Goal: Use online tool/utility: Utilize a website feature to perform a specific function

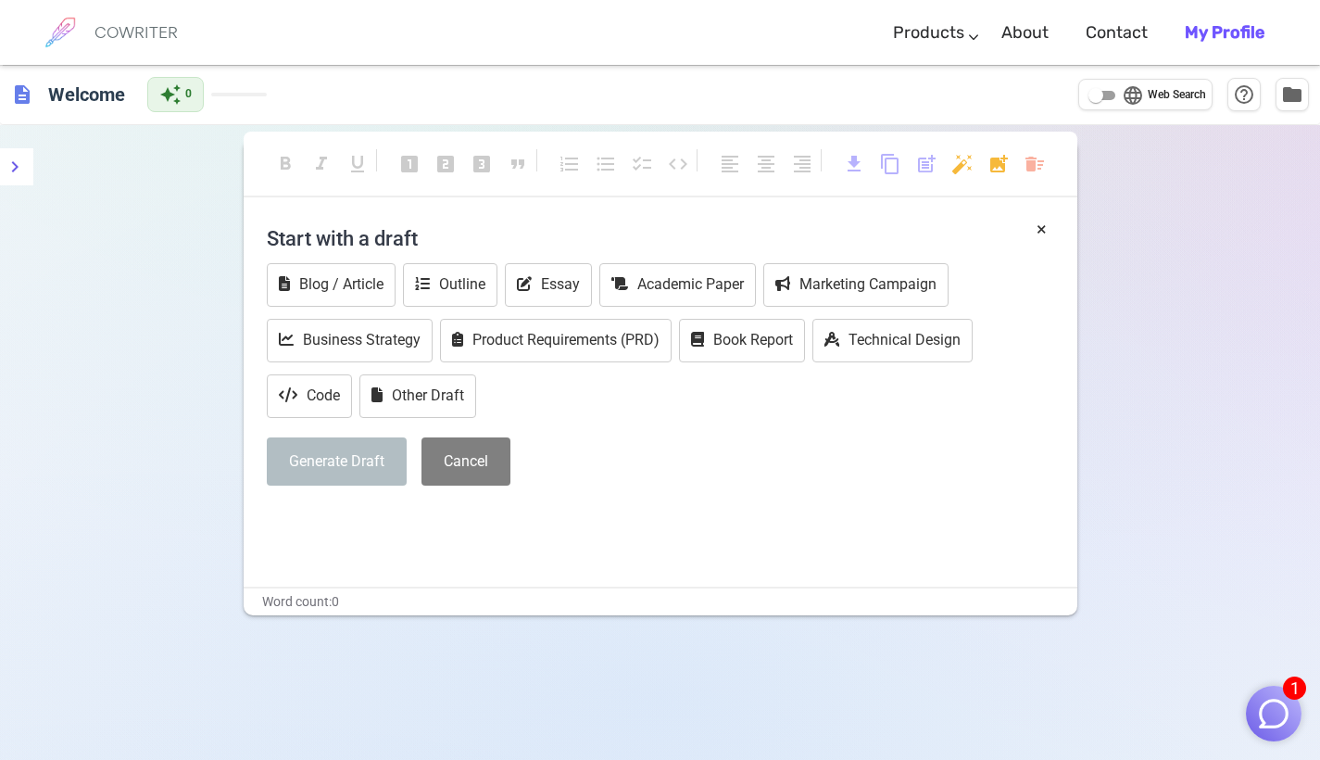
click at [423, 218] on h4 "Start with a draft" at bounding box center [661, 238] width 788 height 44
click at [532, 279] on icon at bounding box center [524, 283] width 15 height 15
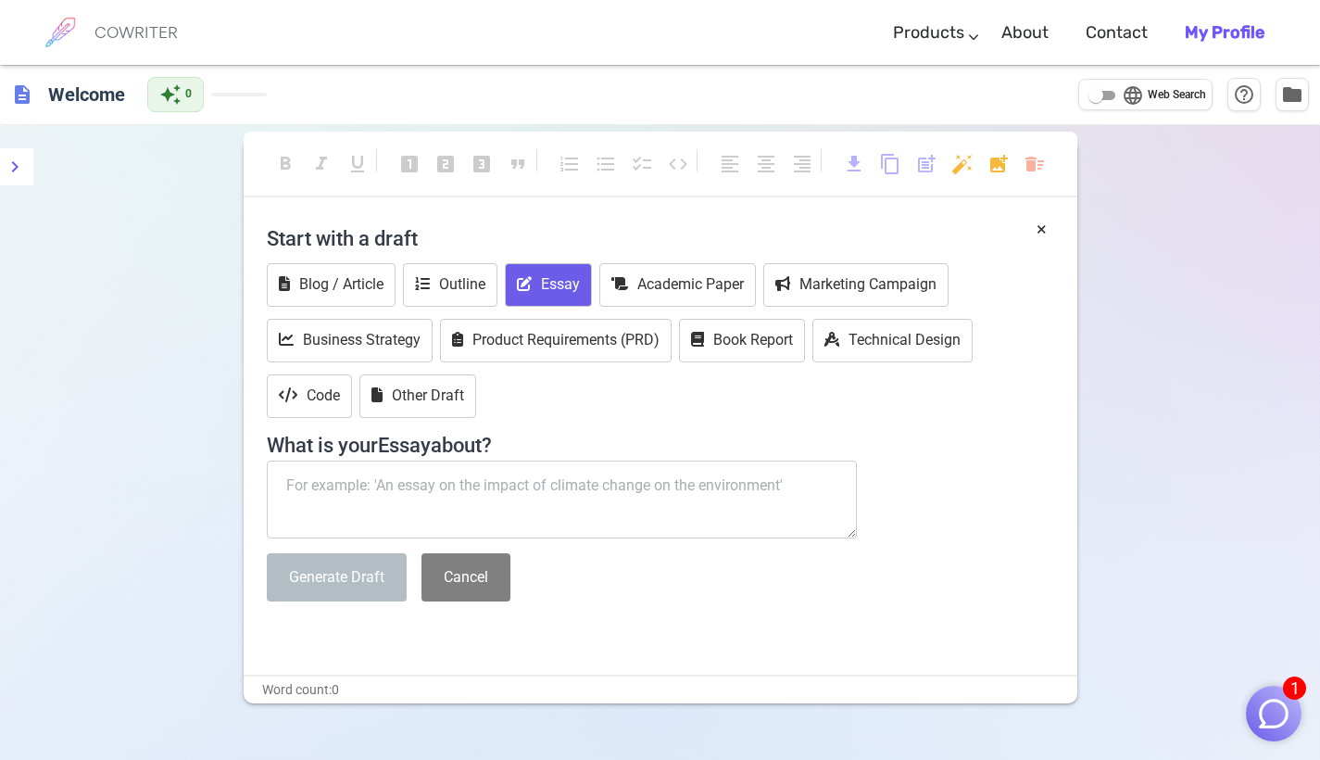
click at [361, 487] on textarea at bounding box center [562, 500] width 591 height 78
paste textarea "3. Phallic Stage (3–6 years) The child’s libido centers on the genital area, le…"
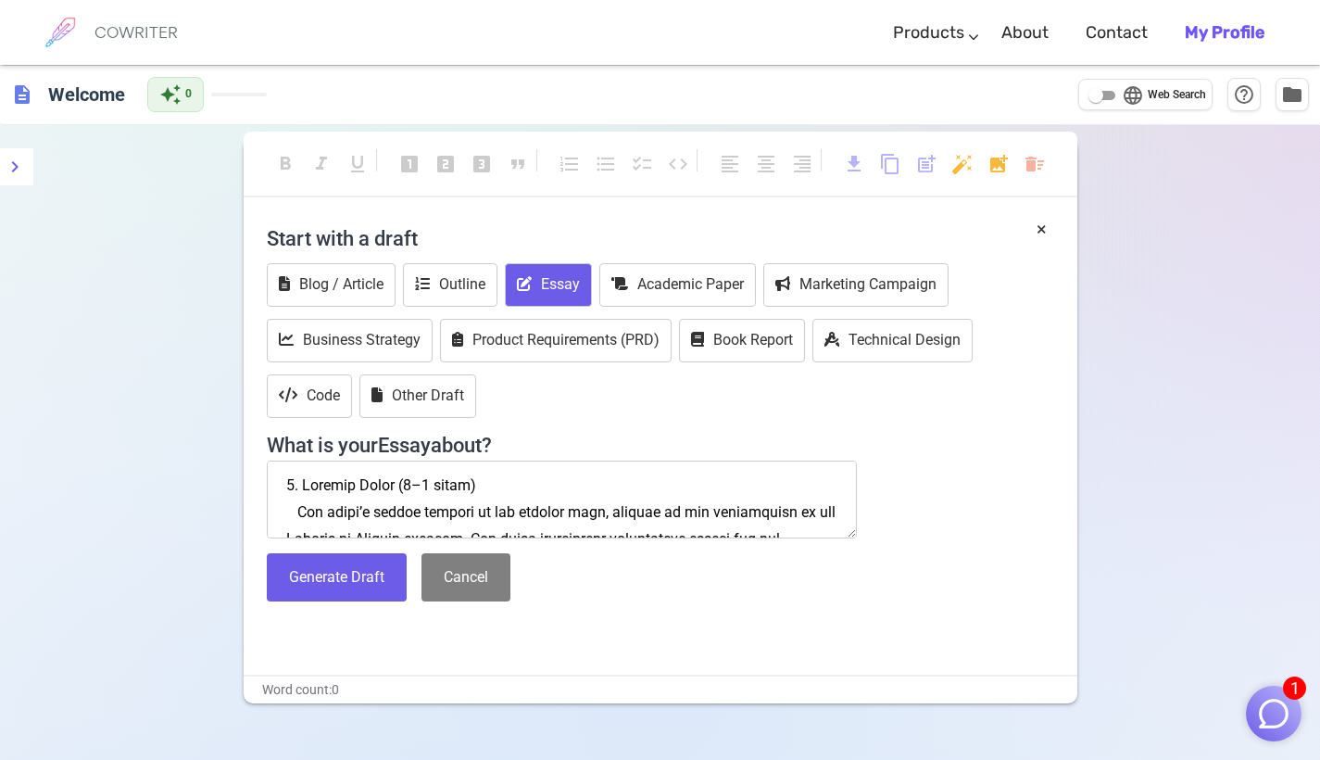
scroll to position [1685, 0]
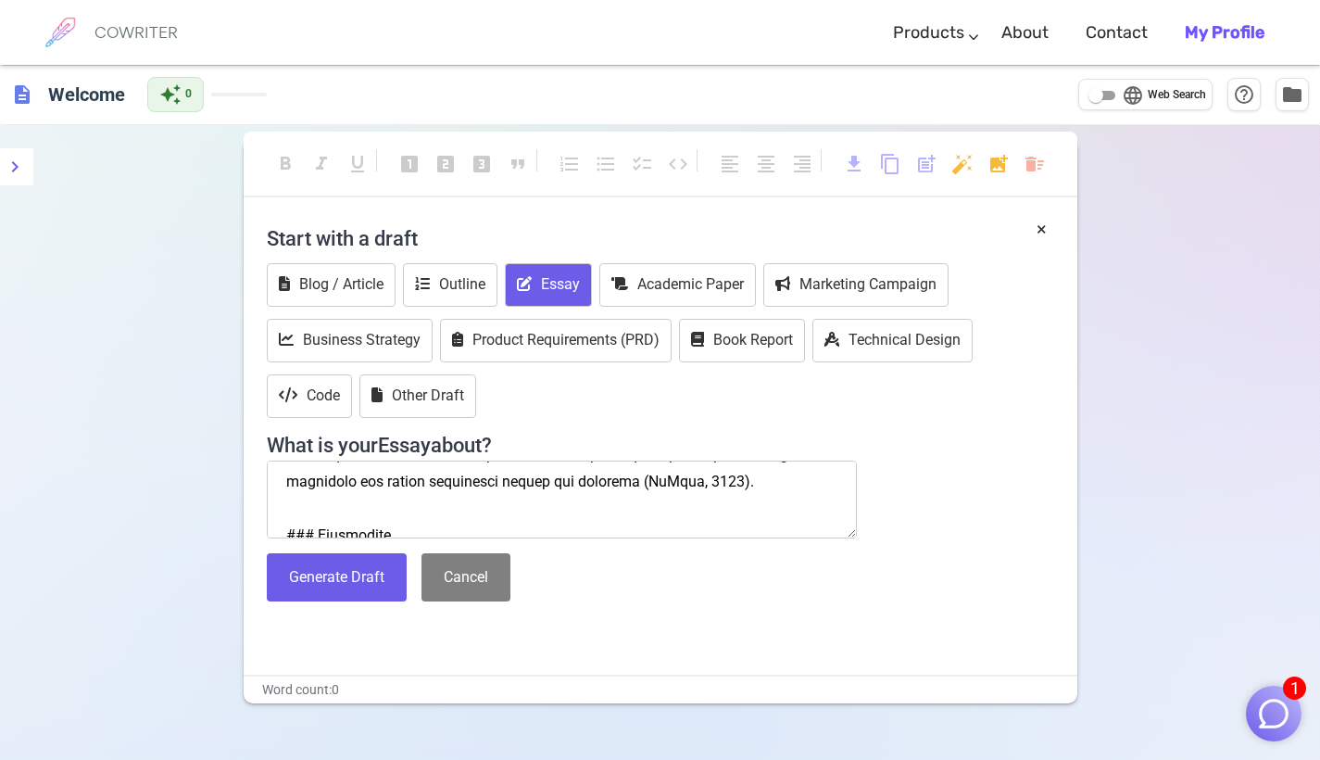
click at [482, 472] on textarea at bounding box center [562, 500] width 591 height 78
type textarea "3. Phallic Stage (3–6 years) The child’s libido centers on the genital area, le…"
click at [462, 584] on button "Cancel" at bounding box center [466, 577] width 89 height 49
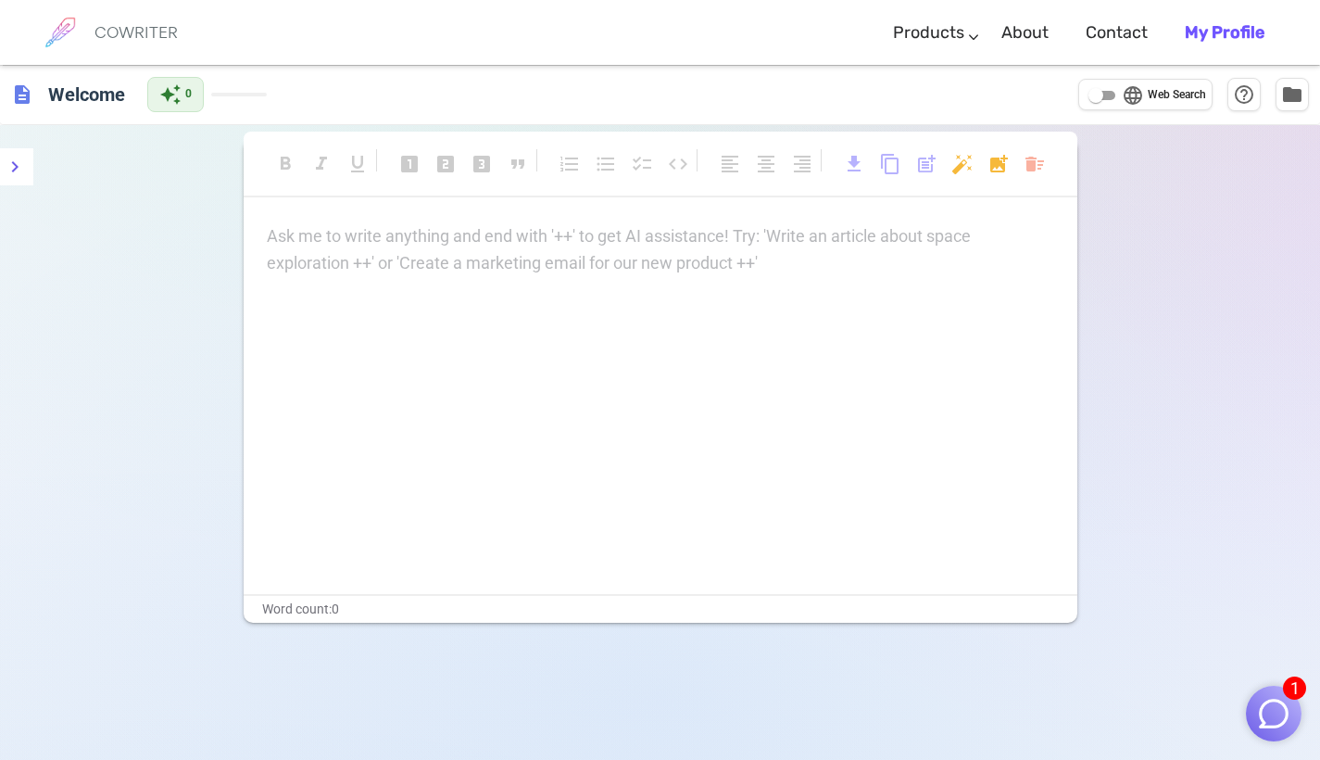
click at [571, 320] on div "Ask me to write anything and end with '++' to get AI assistance! Try: 'Write an…" at bounding box center [661, 408] width 834 height 371
click at [412, 250] on div "Ask me to write anything and end with '++' to get AI assistance! Try: 'Write an…" at bounding box center [661, 249] width 788 height 52
click at [344, 242] on p "Ask me to write anything and end with '++' to get AI assistance! Try: 'Write an…" at bounding box center [661, 236] width 788 height 27
click at [285, 254] on div "Ask me to write anything and end with '++' to get AI assistance! Try: 'Write an…" at bounding box center [661, 249] width 788 height 52
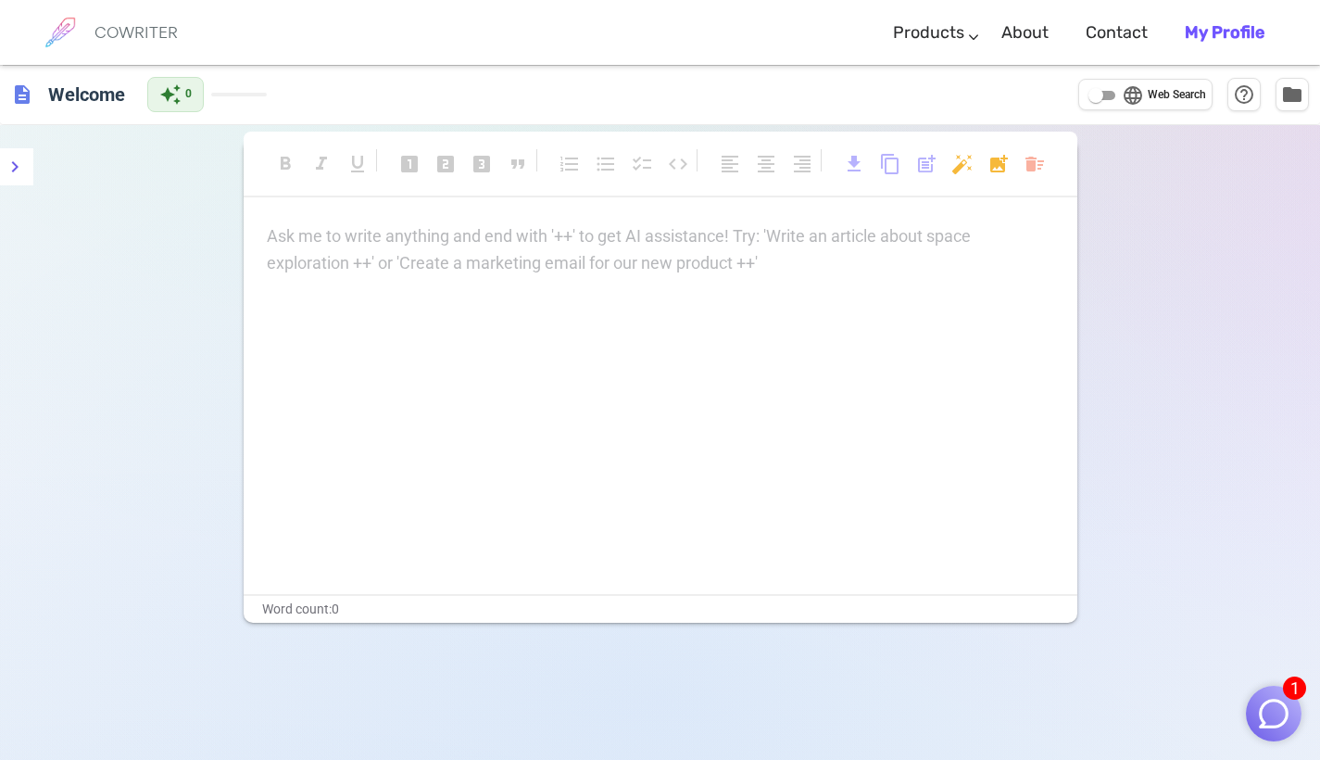
click at [285, 254] on div "Ask me to write anything and end with '++' to get AI assistance! Try: 'Write an…" at bounding box center [661, 249] width 788 height 52
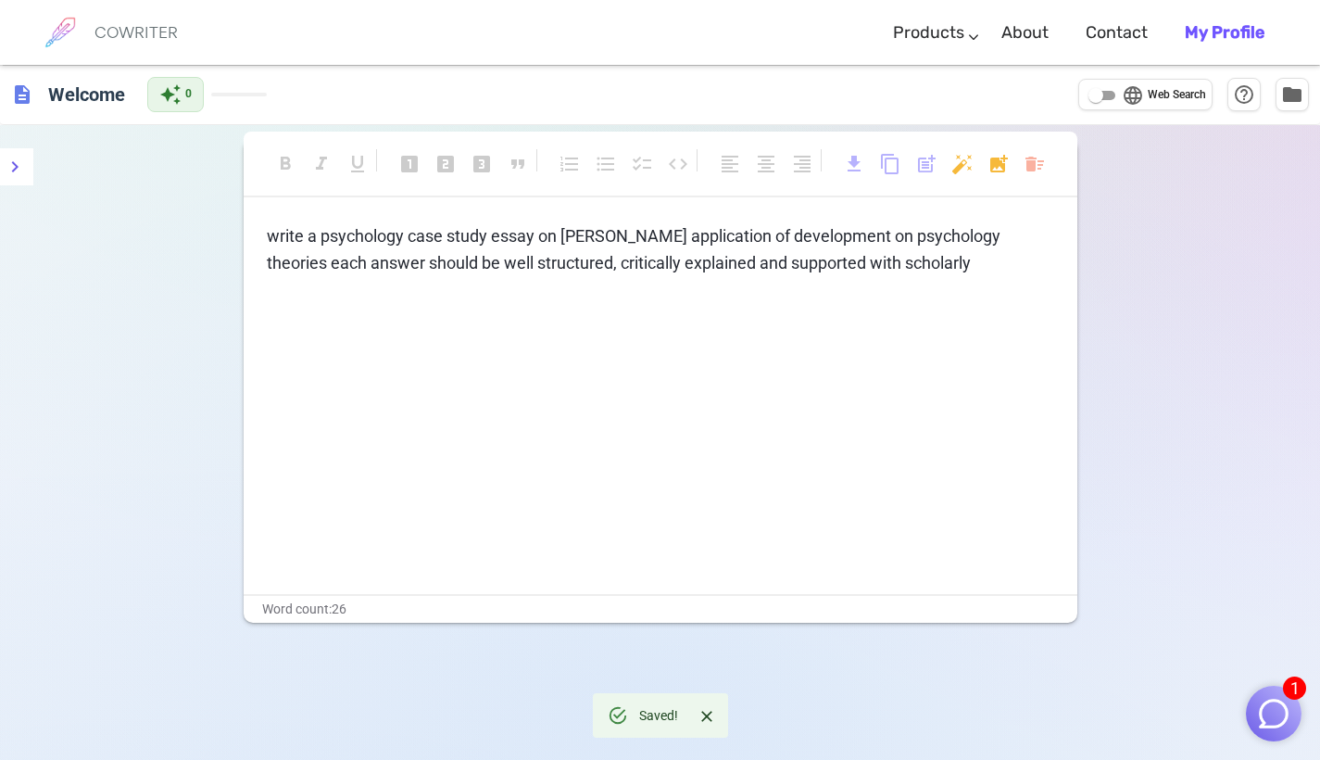
drag, startPoint x: 843, startPoint y: 270, endPoint x: 914, endPoint y: 267, distance: 70.5
click at [914, 267] on p "write a psychology case study essay on [PERSON_NAME] application of development…" at bounding box center [661, 250] width 788 height 54
click at [905, 271] on p "write a psychology case study essay on [PERSON_NAME] application of development…" at bounding box center [661, 250] width 788 height 54
click at [1007, 239] on span "write a psychology case study essay on [PERSON_NAME] application of development…" at bounding box center [661, 249] width 788 height 46
click at [672, 263] on span "write a psychology case study essay on [PERSON_NAME] application of development…" at bounding box center [636, 262] width 738 height 73
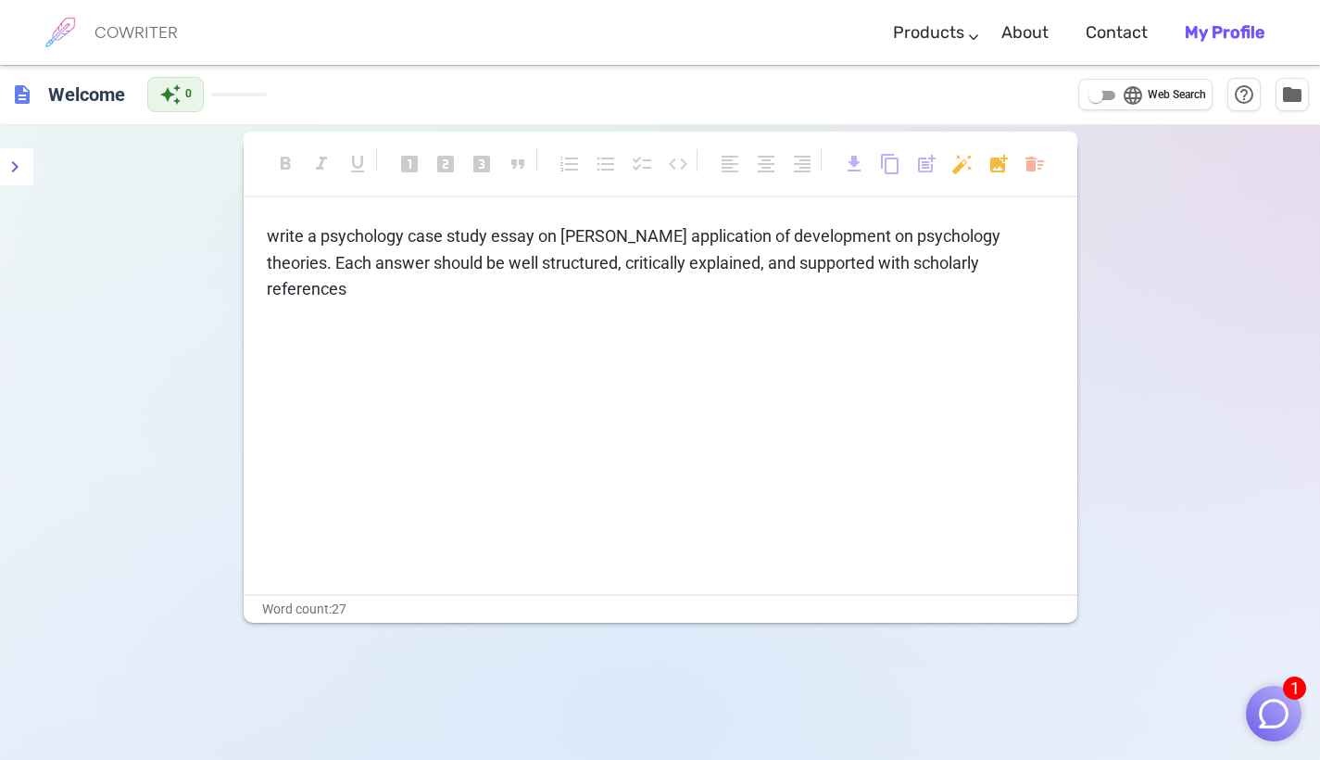
click at [578, 237] on span "write a psychology case study essay on [PERSON_NAME] application of development…" at bounding box center [636, 262] width 738 height 73
click at [279, 226] on span "write a psychology case study essay on [PERSON_NAME]'s application of developme…" at bounding box center [641, 262] width 748 height 73
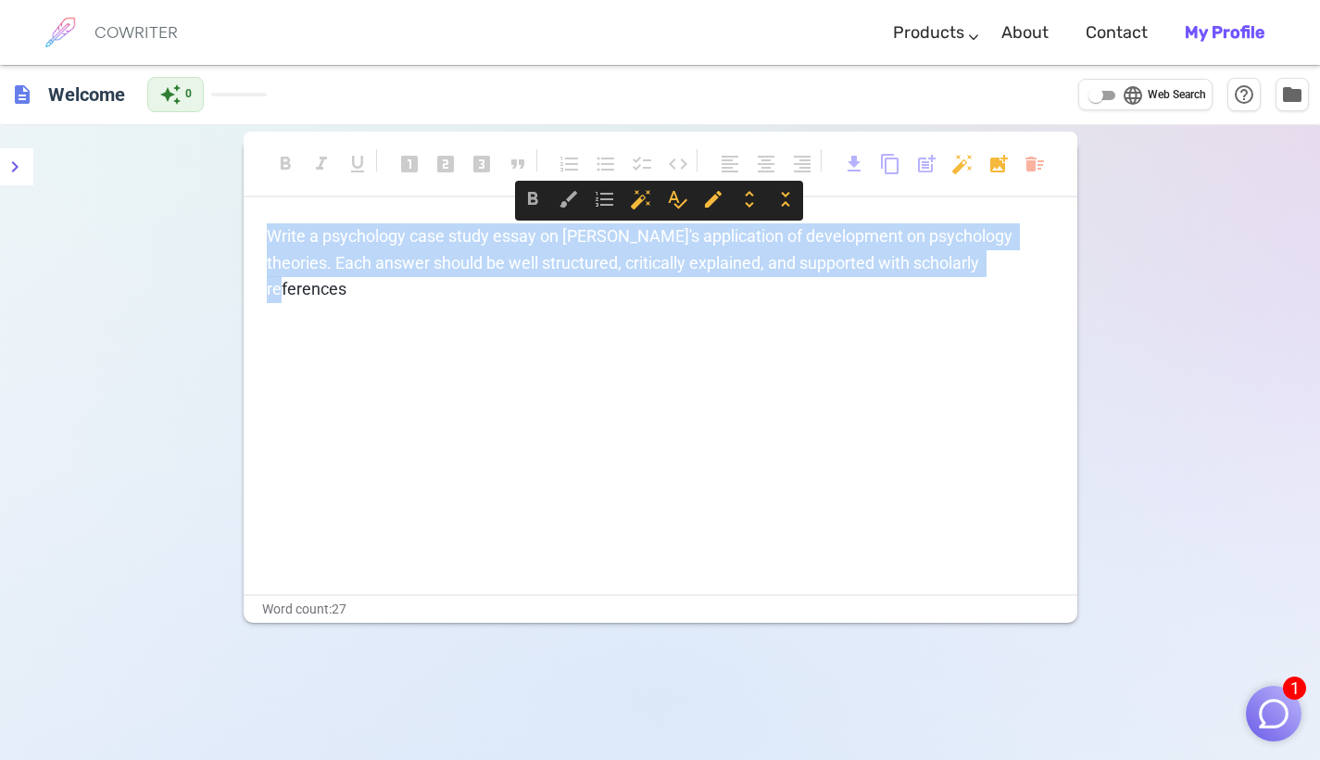
drag, startPoint x: 268, startPoint y: 234, endPoint x: 964, endPoint y: 276, distance: 697.2
click at [964, 276] on div "Write a psychology case study essay on [PERSON_NAME]'s application of developme…" at bounding box center [661, 408] width 834 height 371
copy span "Write a psychology case study essay on [PERSON_NAME]'s application of developme…"
